Goal: Check status: Check status

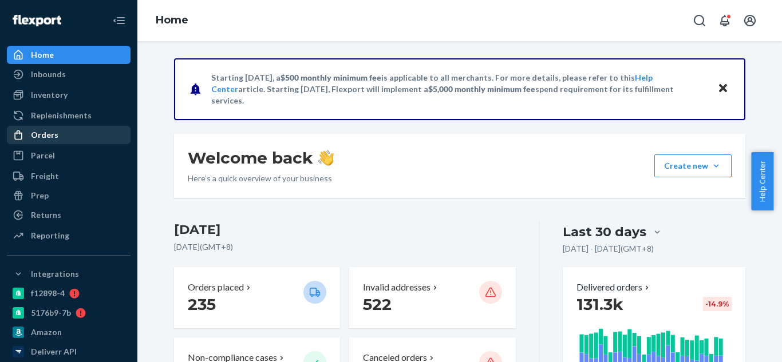
click at [53, 135] on div "Orders" at bounding box center [44, 134] width 27 height 11
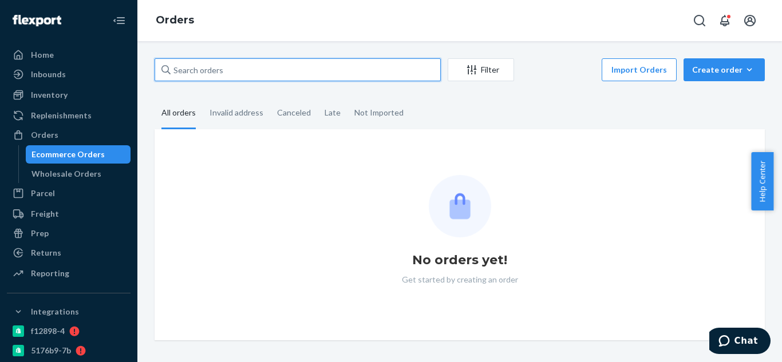
click at [228, 68] on input "text" at bounding box center [298, 69] width 286 height 23
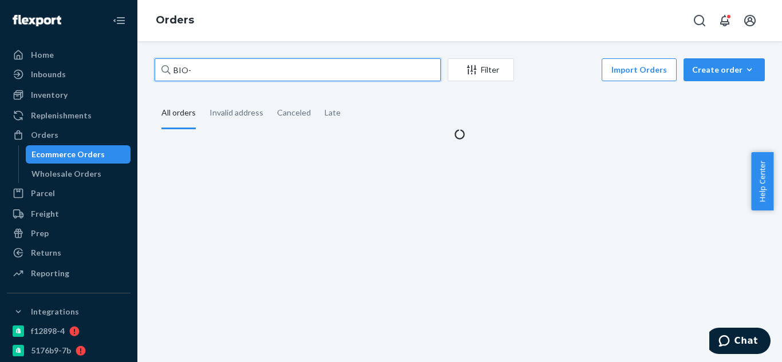
paste input "2496683"
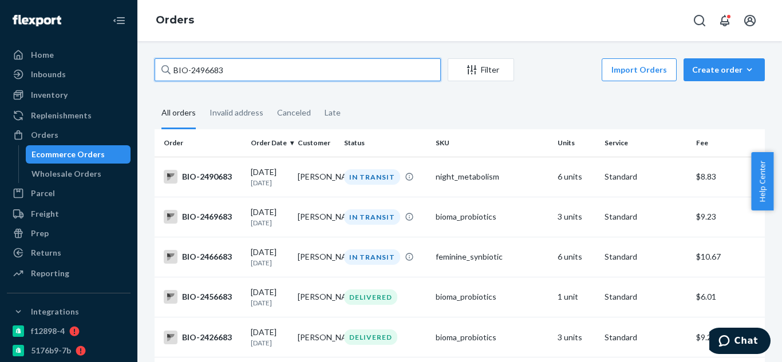
type input "BIO-2496683"
click at [302, 72] on input "BIO-2496683" at bounding box center [298, 69] width 286 height 23
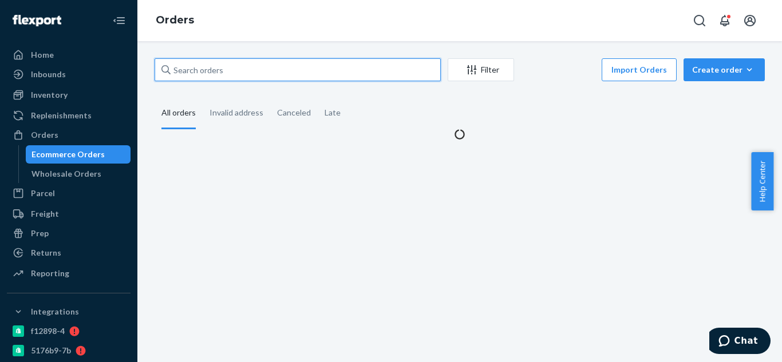
paste input "James Whalen"
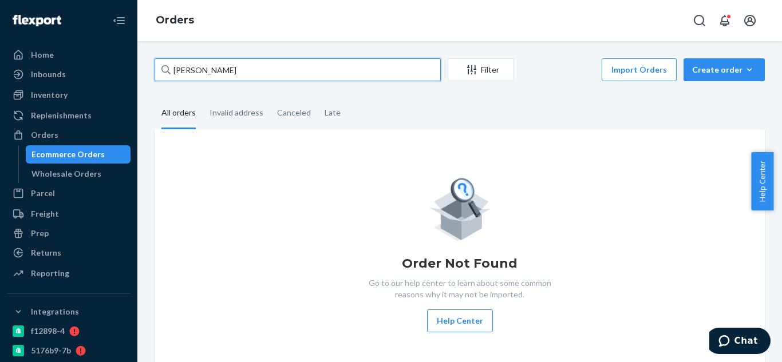
type input "James Whalen"
click at [346, 64] on input "James Whalen" at bounding box center [298, 69] width 286 height 23
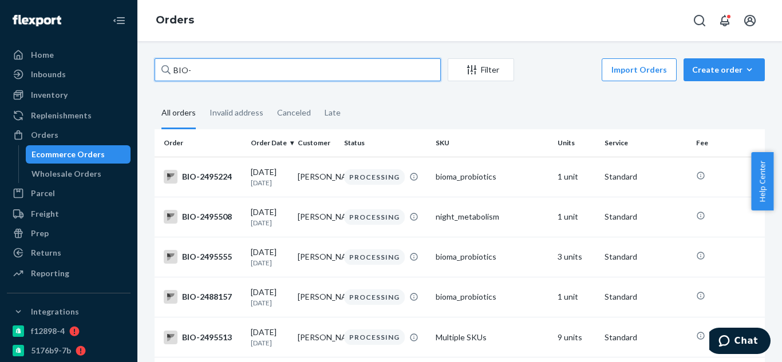
paste input "2496671"
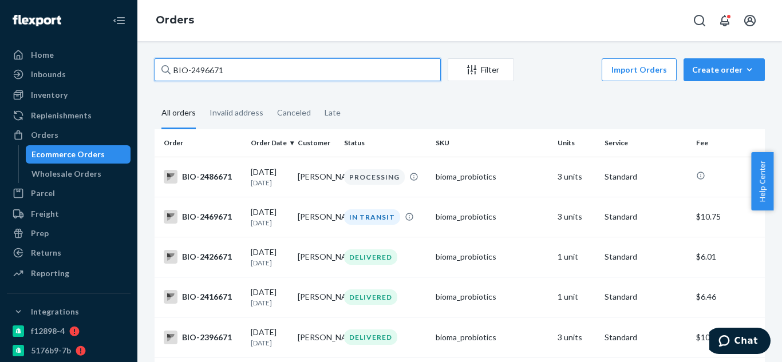
type input "BIO-2496671"
click at [376, 69] on input "BIO-2496671" at bounding box center [298, 69] width 286 height 23
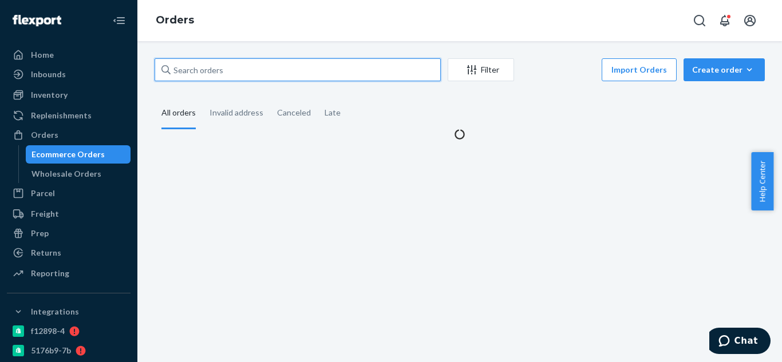
paste input "2496683"
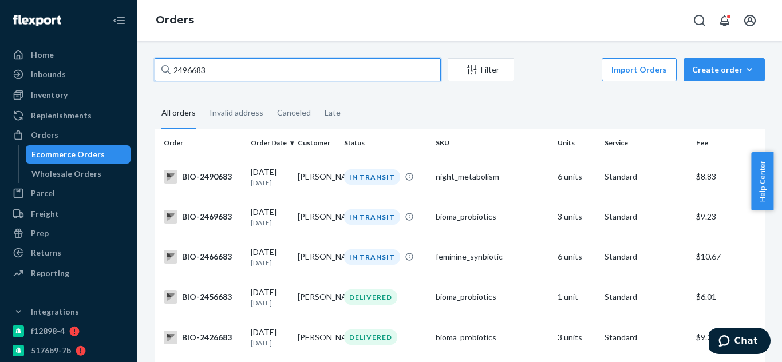
type input "2496683"
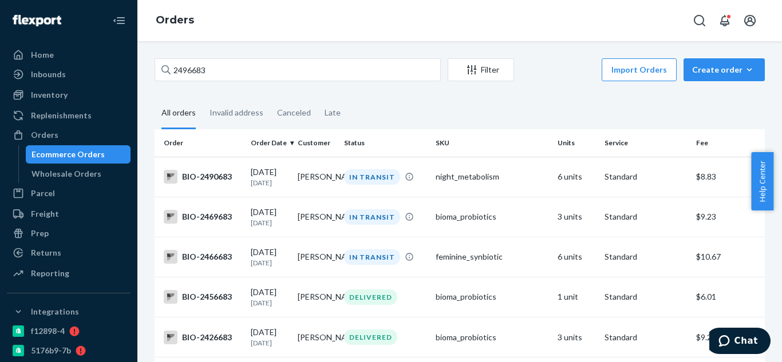
click at [300, 54] on div "2496683 Filter Import Orders Create order Ecommerce order Removal order All ord…" at bounding box center [459, 201] width 644 height 321
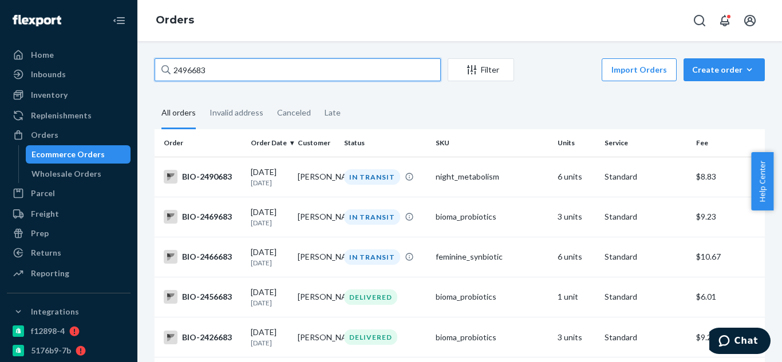
click at [299, 72] on input "2496683" at bounding box center [298, 69] width 286 height 23
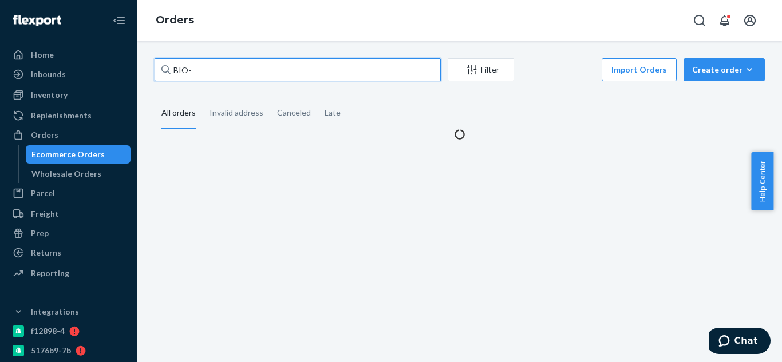
paste input "2489951"
type input "BIO-2489951"
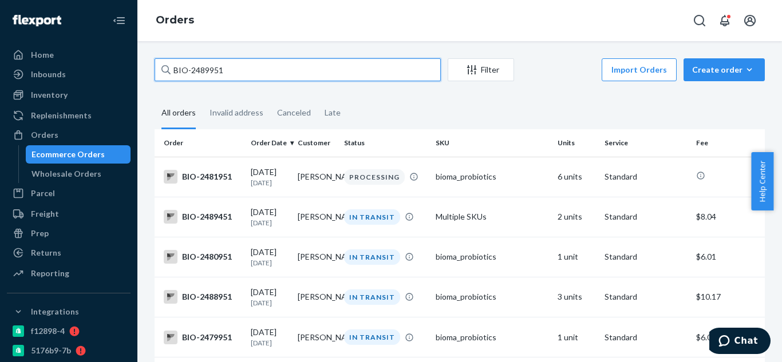
click at [344, 74] on input "BIO-2489951" at bounding box center [298, 69] width 286 height 23
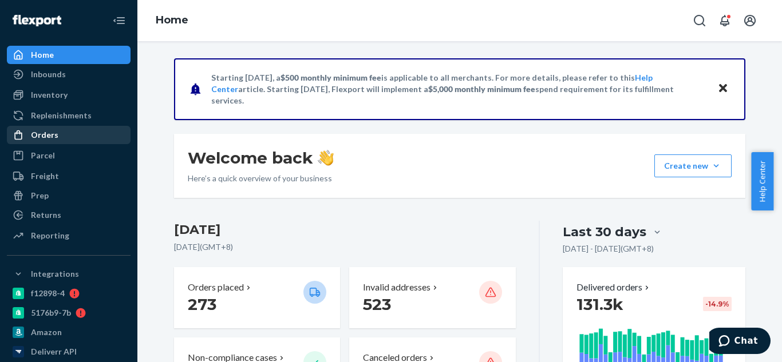
click at [82, 136] on div "Orders" at bounding box center [68, 135] width 121 height 16
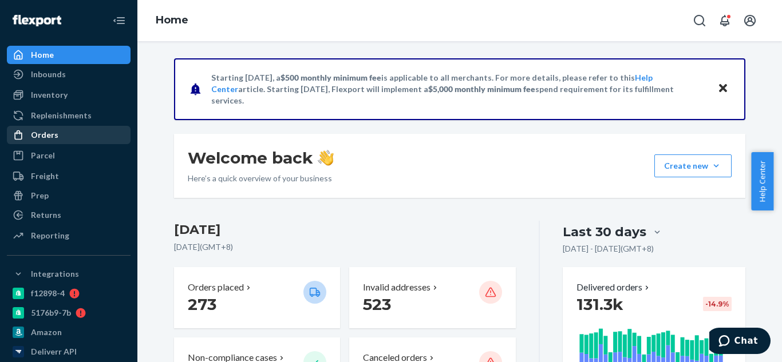
click at [82, 136] on div "Orders" at bounding box center [68, 135] width 121 height 16
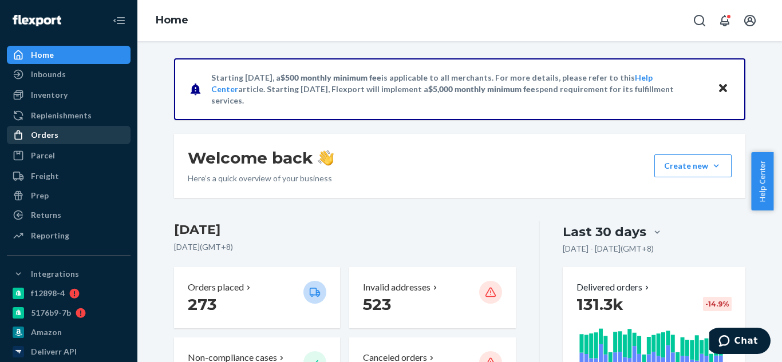
click at [82, 136] on div "Orders" at bounding box center [68, 135] width 121 height 16
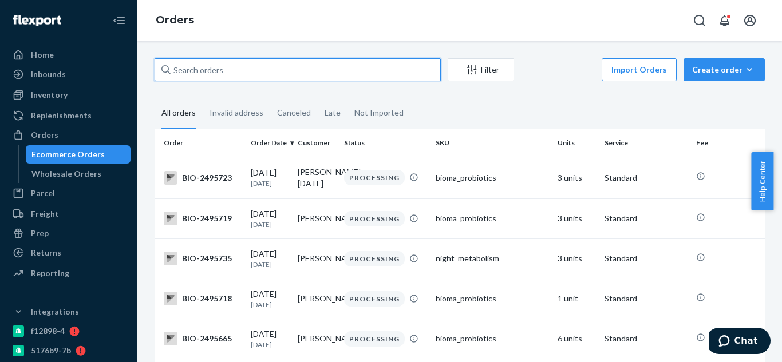
click at [268, 75] on input "text" at bounding box center [298, 69] width 286 height 23
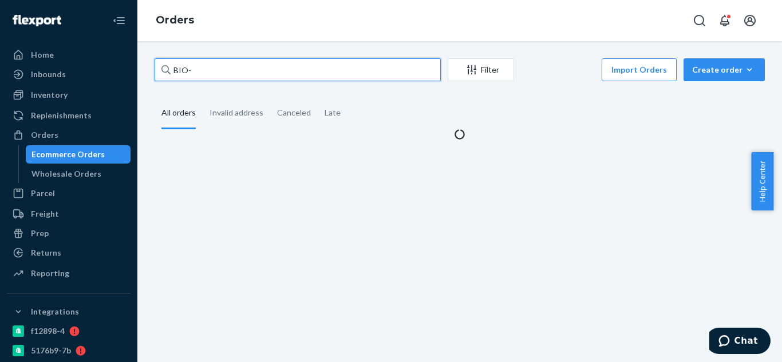
paste input "2489951"
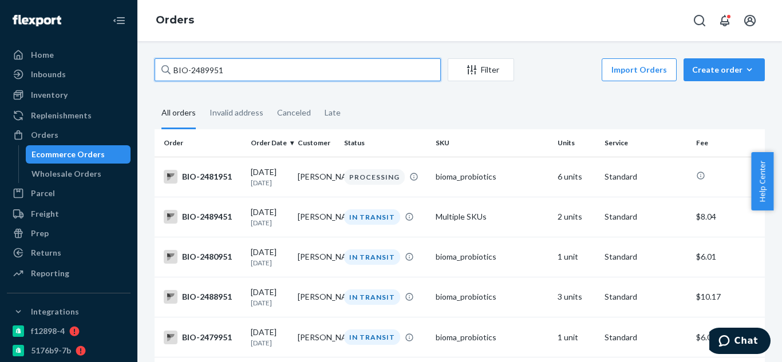
type input "BIO-2489951"
click at [314, 74] on input "BIO-2489951" at bounding box center [298, 69] width 286 height 23
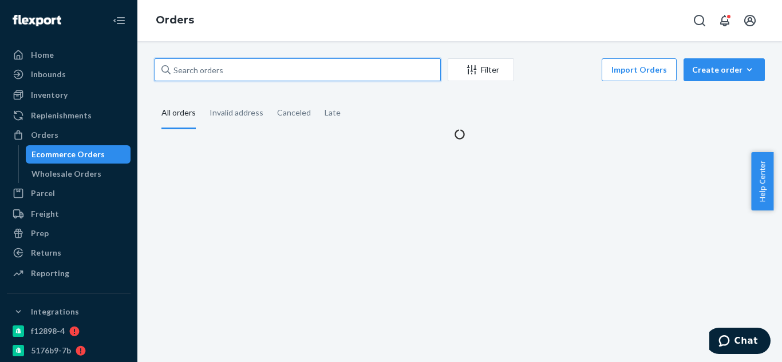
paste input "[PERSON_NAME]"
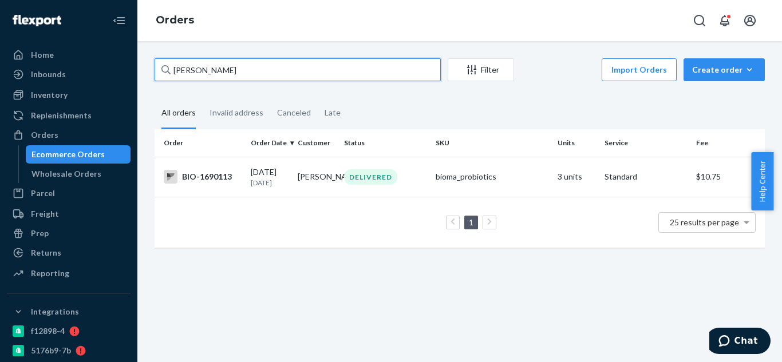
type input "[PERSON_NAME]"
click at [298, 68] on input "[PERSON_NAME]" at bounding box center [298, 69] width 286 height 23
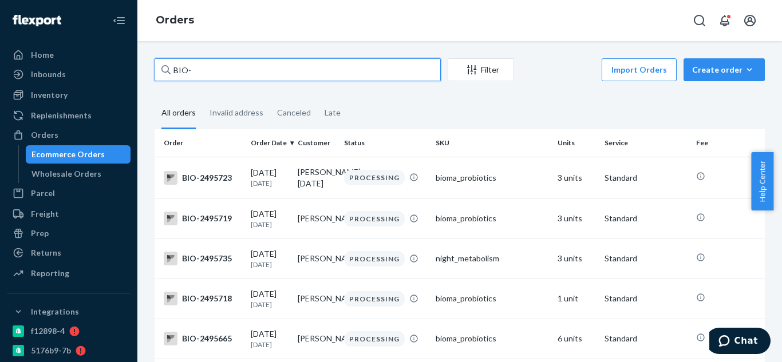
paste input "2489951"
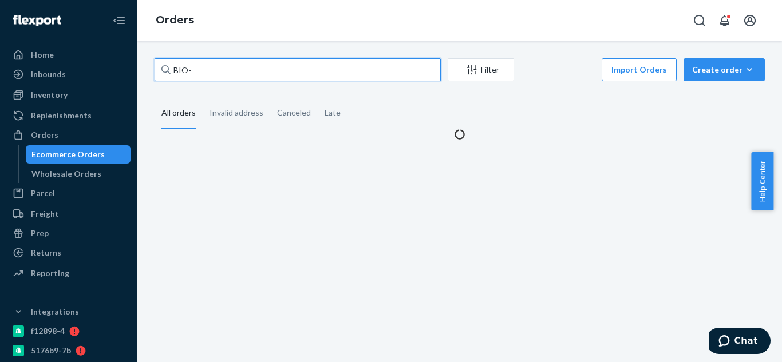
paste input "1916895"
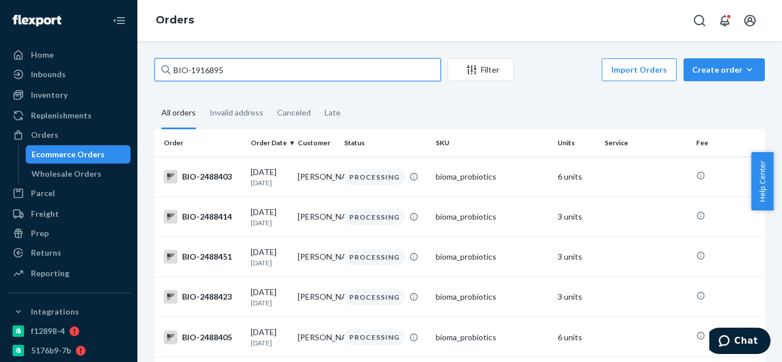
click at [192, 69] on input "BIO-1916895" at bounding box center [298, 69] width 286 height 23
click at [250, 69] on input "BIO-1916895" at bounding box center [298, 69] width 286 height 23
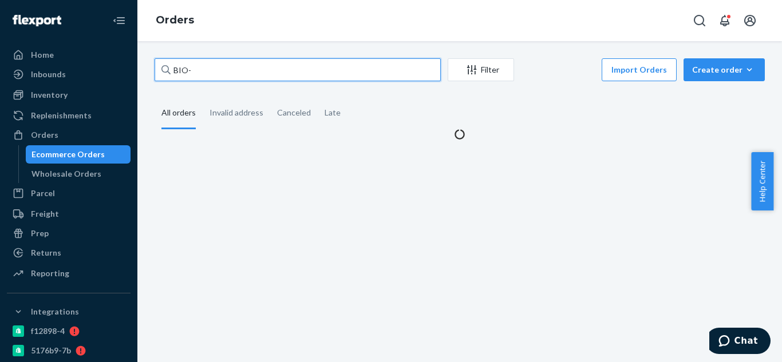
paste input "2488468"
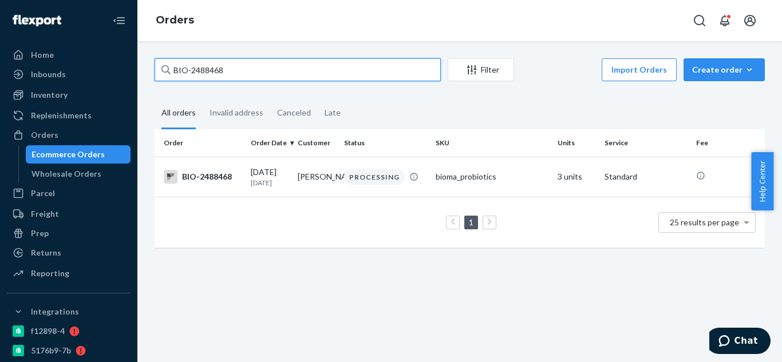
type input "BIO-2488468"
